Goal: Find specific page/section: Find specific page/section

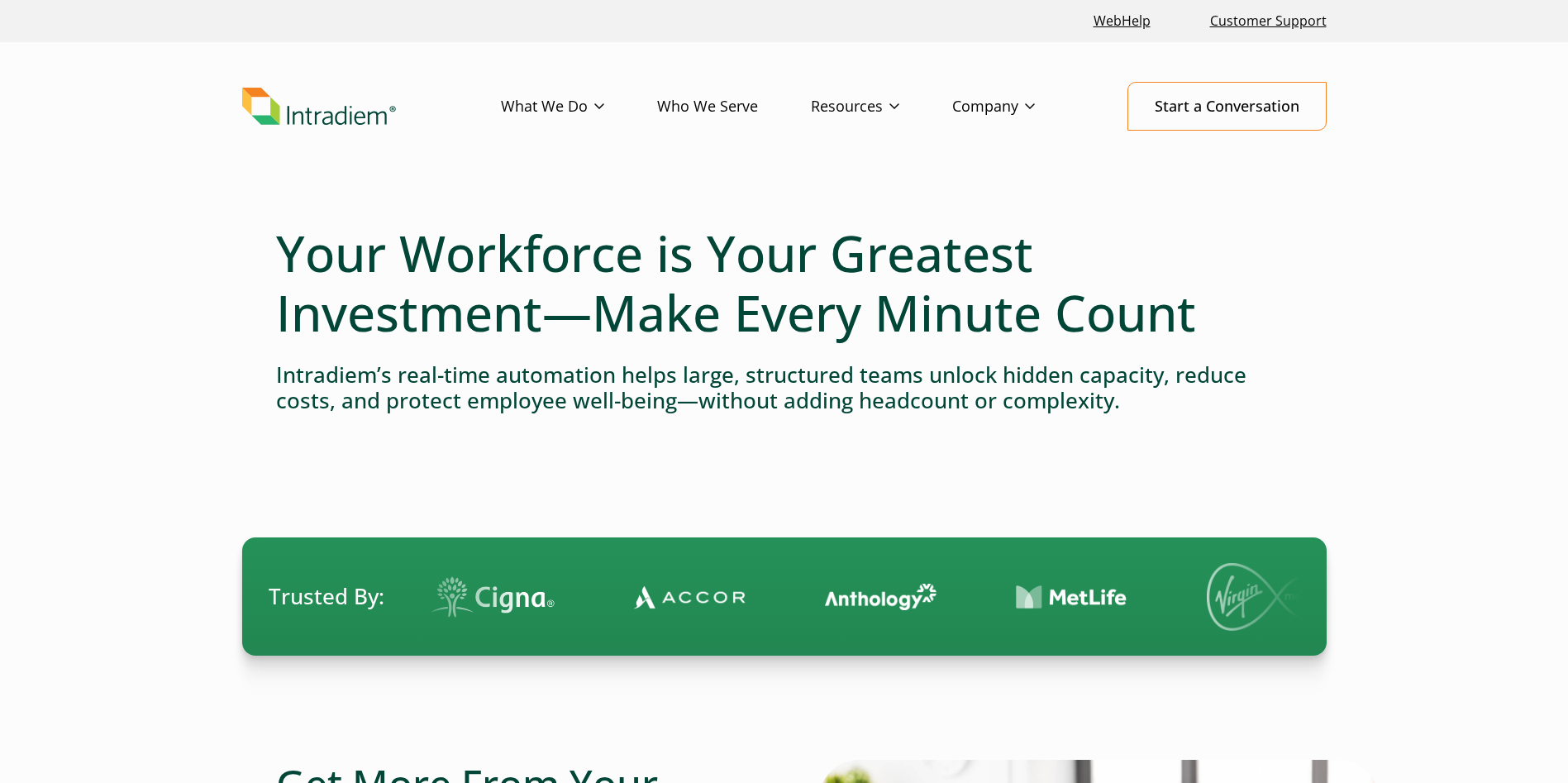
click at [363, 109] on img "Link to homepage of Intradiem" at bounding box center [318, 106] width 154 height 38
click at [1234, 106] on link "Start a Conversation" at bounding box center [1227, 106] width 200 height 49
